Goal: Information Seeking & Learning: Learn about a topic

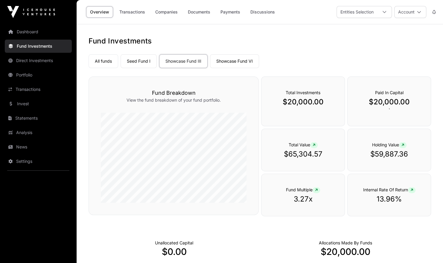
click at [171, 11] on link "Companies" at bounding box center [166, 11] width 30 height 11
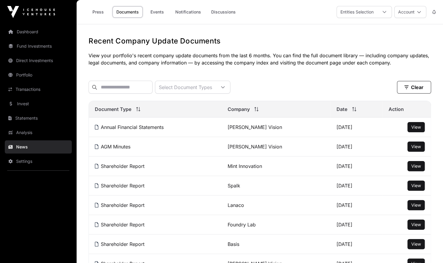
click at [100, 10] on link "Press" at bounding box center [98, 11] width 24 height 11
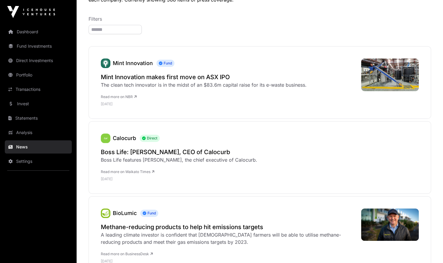
scroll to position [65, 0]
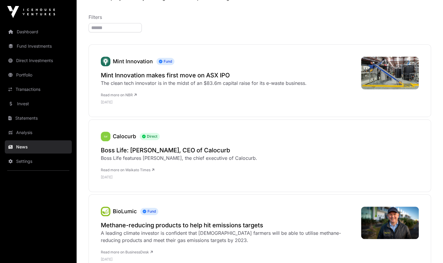
click at [147, 149] on h2 "Boss Life: [PERSON_NAME], CEO of Calocurb" at bounding box center [179, 150] width 157 height 8
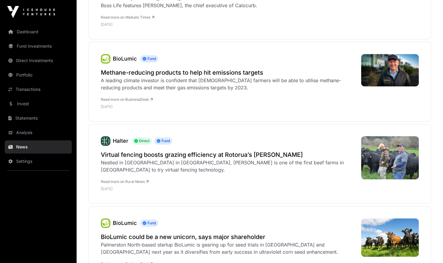
scroll to position [217, 0]
click at [172, 154] on h2 "Virtual fencing boosts grazing efficiency at Rotorua’s [PERSON_NAME]" at bounding box center [228, 154] width 254 height 8
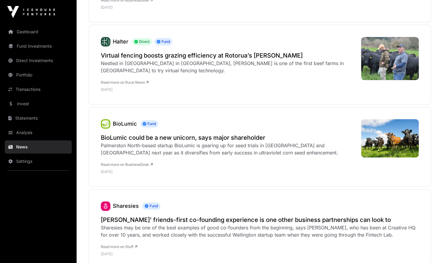
scroll to position [316, 0]
click at [145, 138] on h2 "BioLumic could be a new unicorn, says major shareholder" at bounding box center [228, 137] width 254 height 8
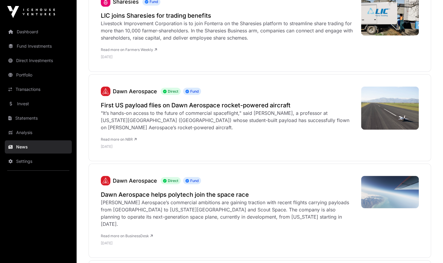
scroll to position [608, 0]
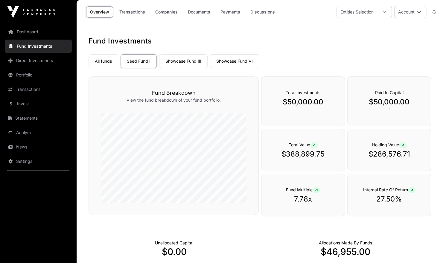
click at [171, 11] on link "Companies" at bounding box center [166, 11] width 30 height 11
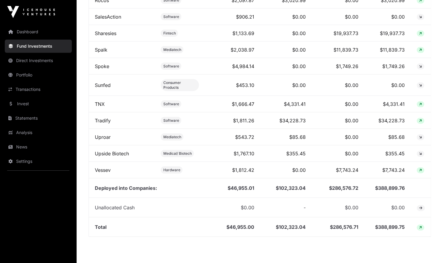
scroll to position [720, 0]
